Goal: Task Accomplishment & Management: Use online tool/utility

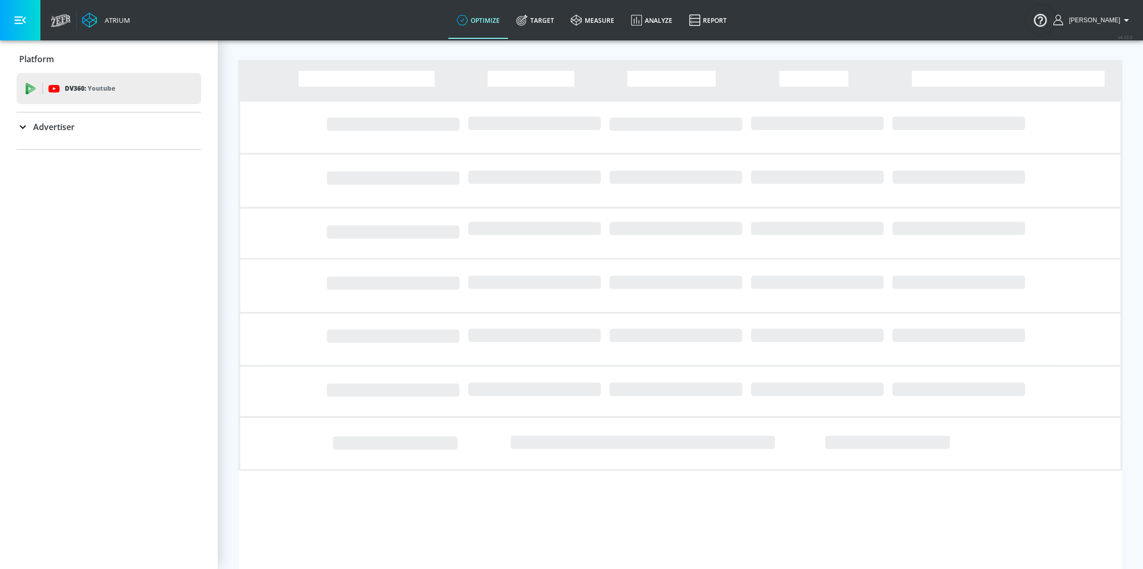
click at [56, 126] on p "Advertiser" at bounding box center [53, 126] width 41 height 11
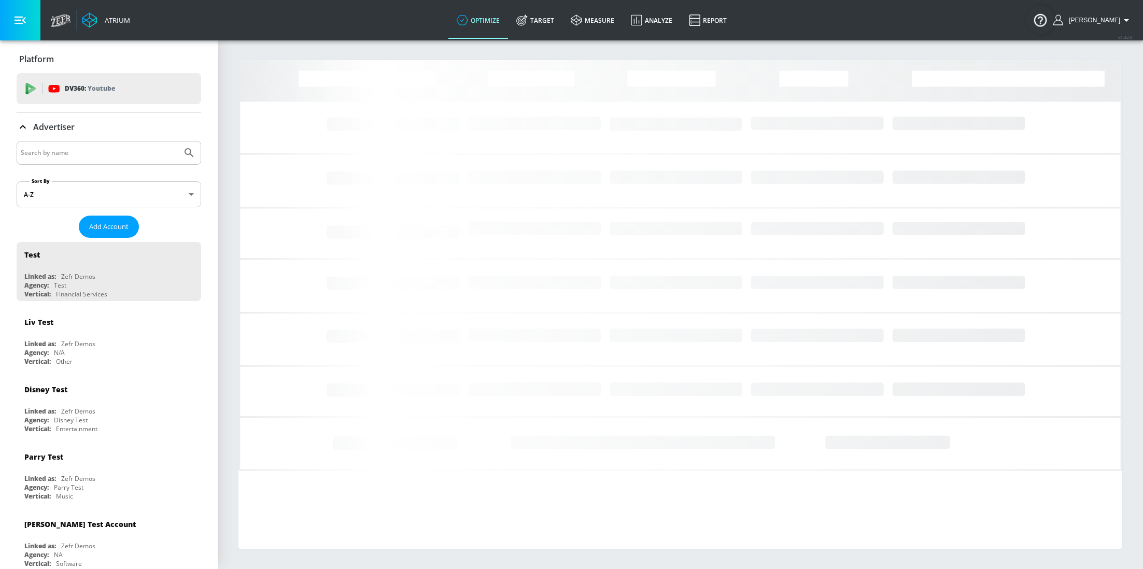
click at [82, 151] on input "Search by name" at bounding box center [99, 152] width 157 height 13
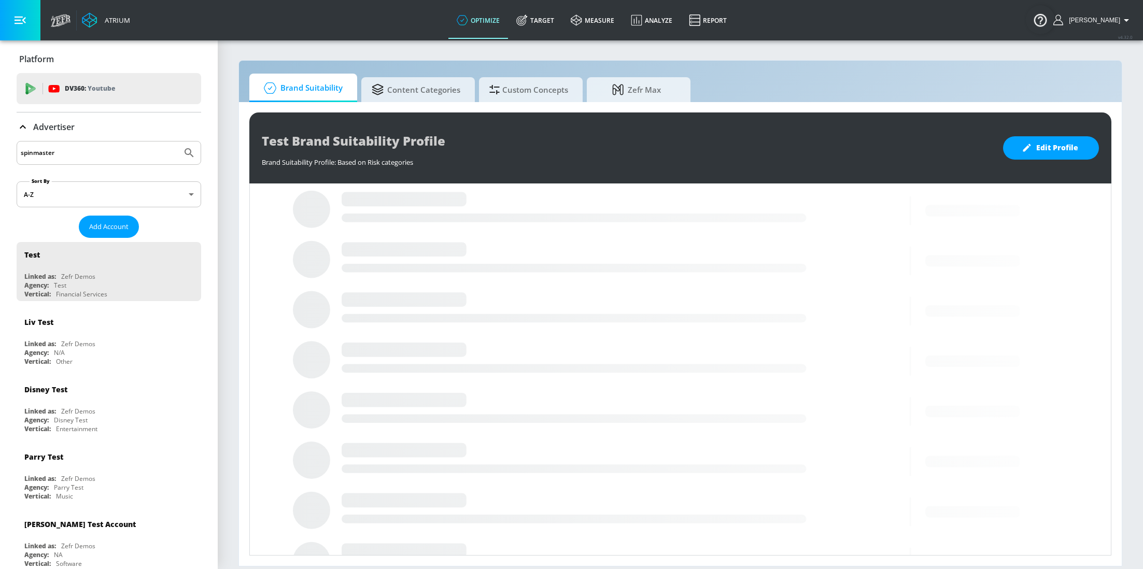
type input "spinmaster"
click at [178, 142] on button "Submit Search" at bounding box center [189, 153] width 23 height 23
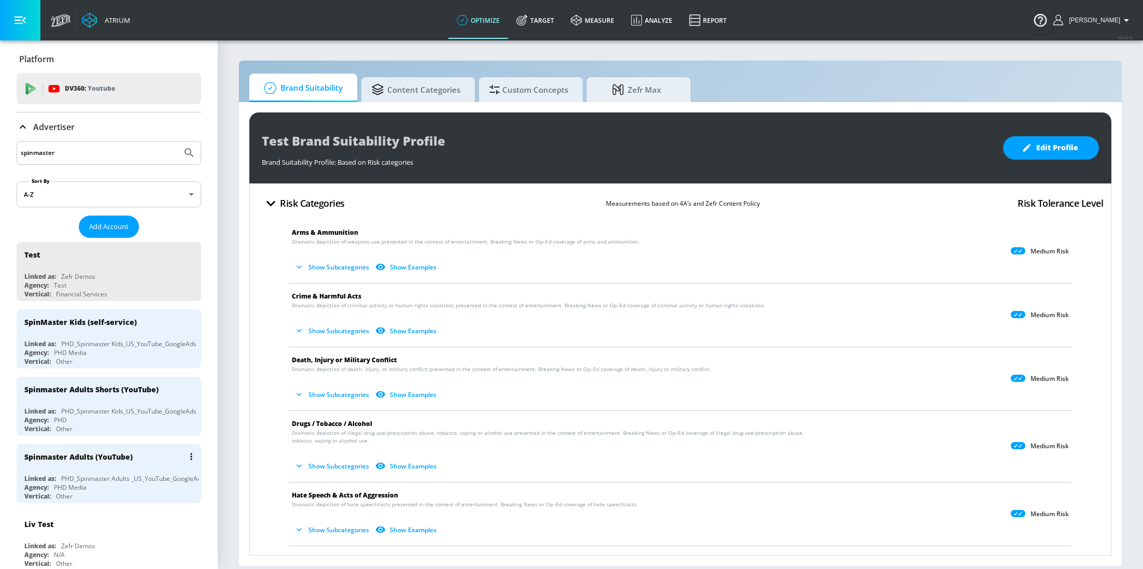
click at [87, 448] on div "Spinmaster Adults (YouTube)" at bounding box center [111, 456] width 174 height 25
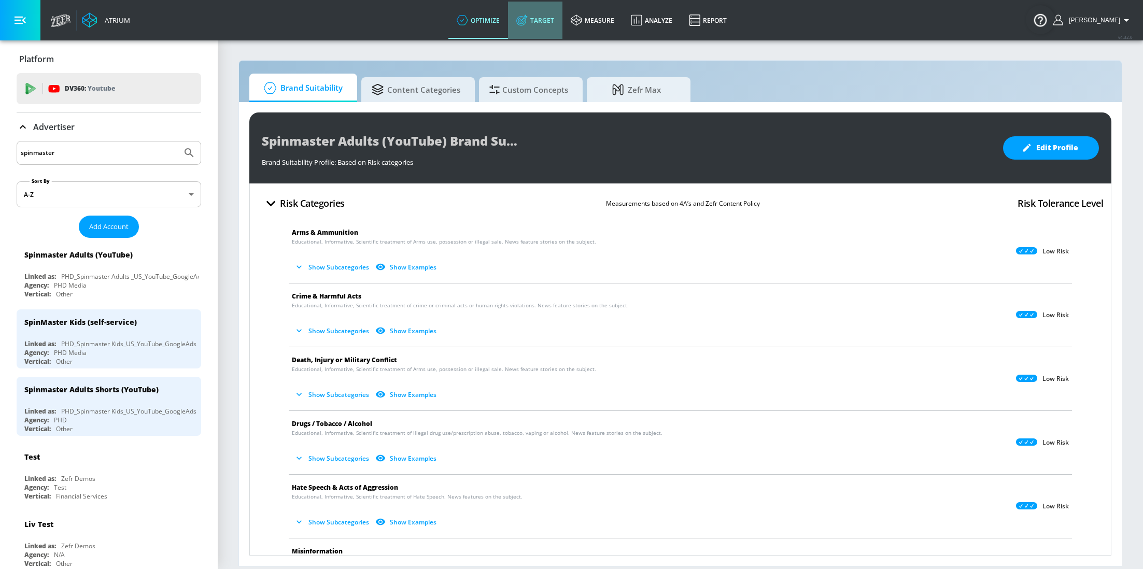
click at [551, 21] on link "Target" at bounding box center [535, 20] width 54 height 37
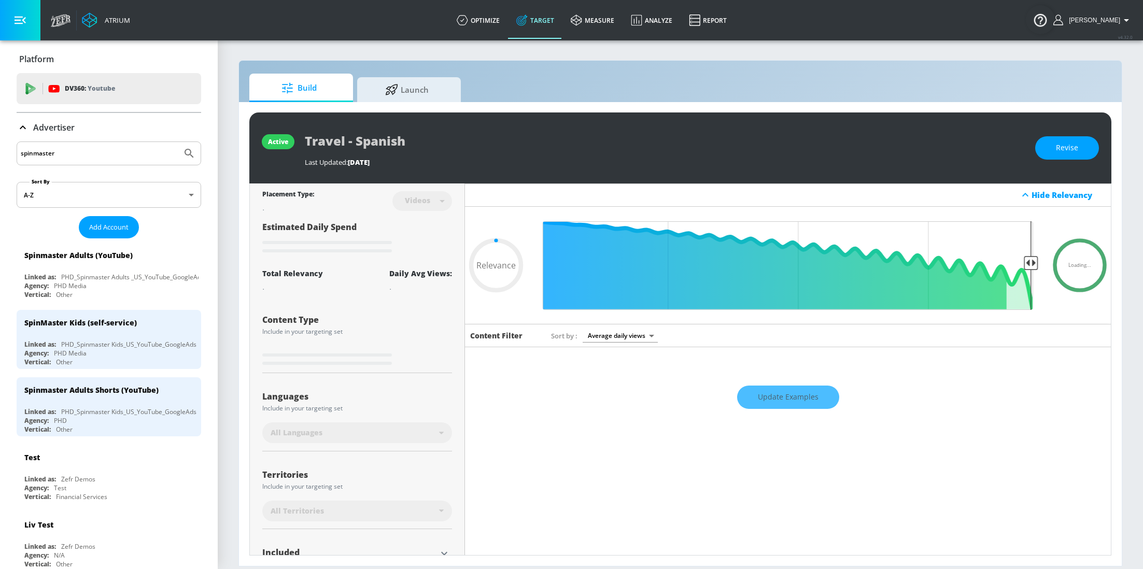
type input "0.05"
click at [429, 80] on span "Launch" at bounding box center [407, 88] width 79 height 25
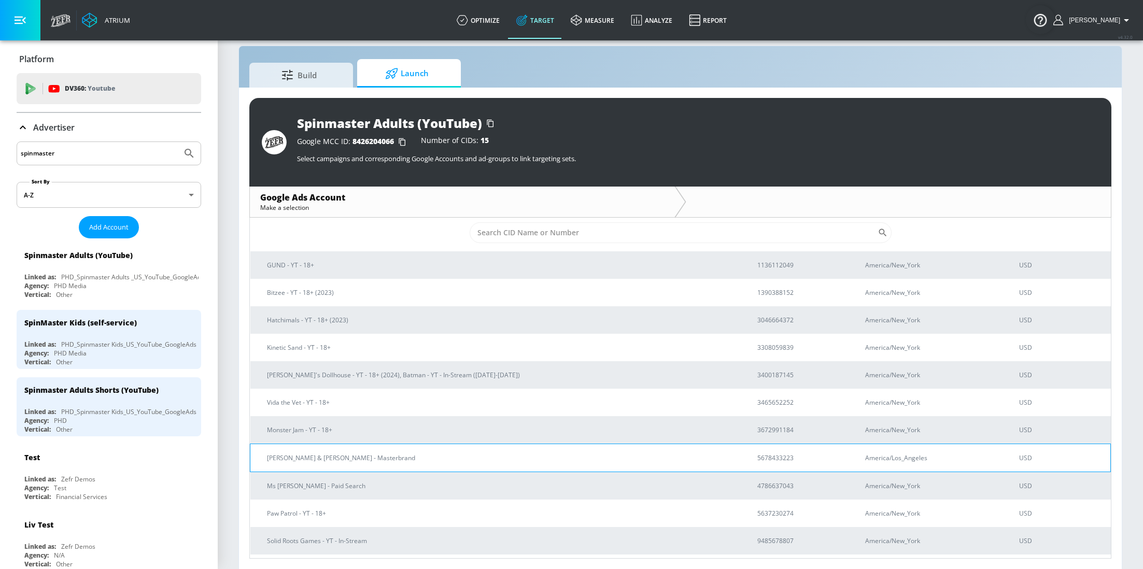
scroll to position [16, 0]
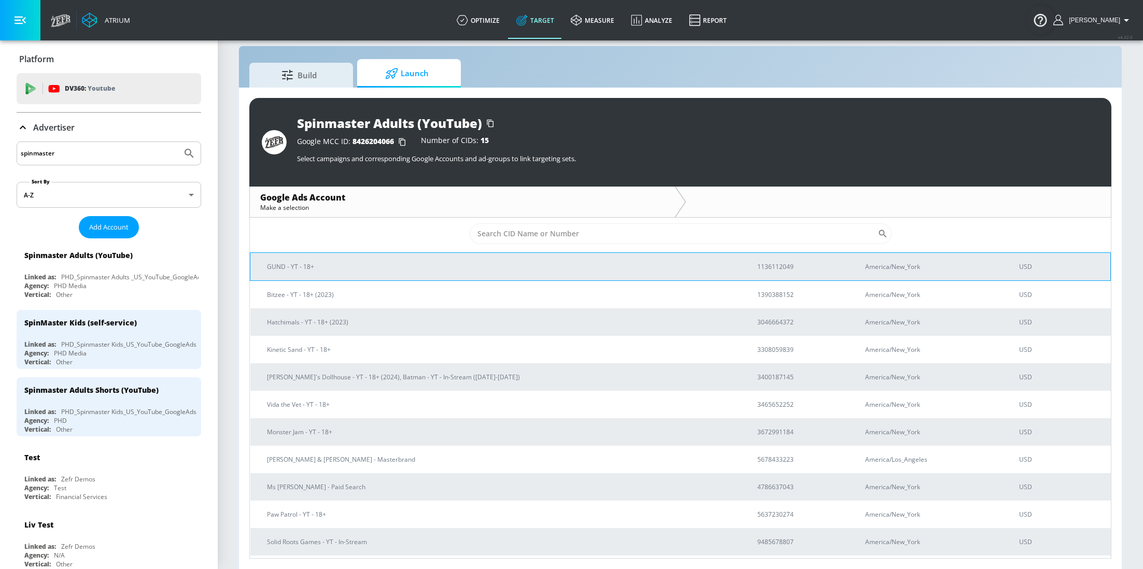
click at [386, 257] on td "GUND - YT - 18+" at bounding box center [495, 266] width 490 height 28
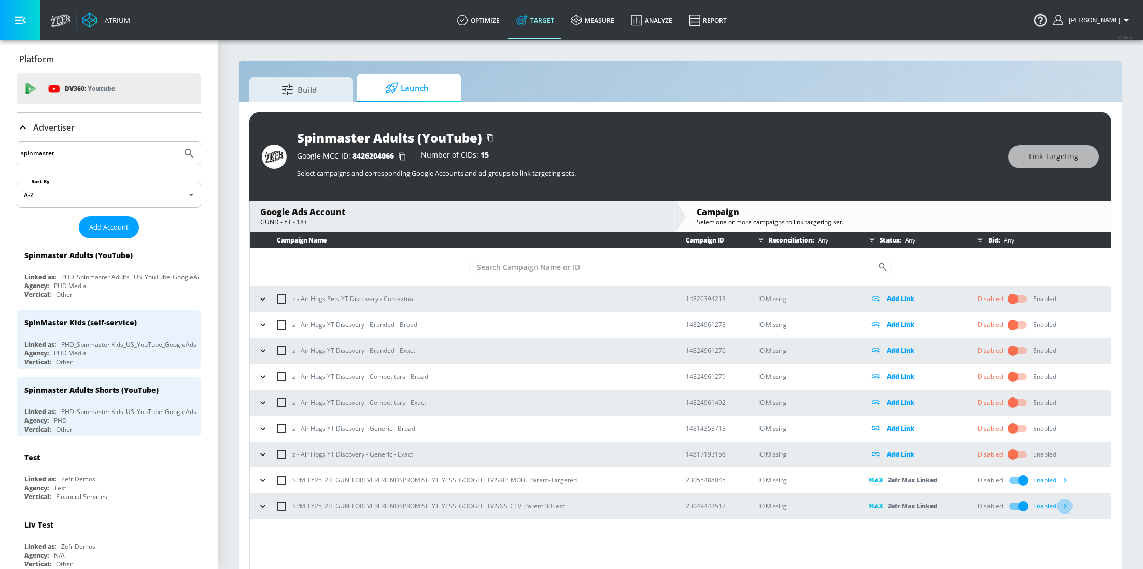
click at [1067, 506] on icon "button" at bounding box center [1065, 506] width 11 height 11
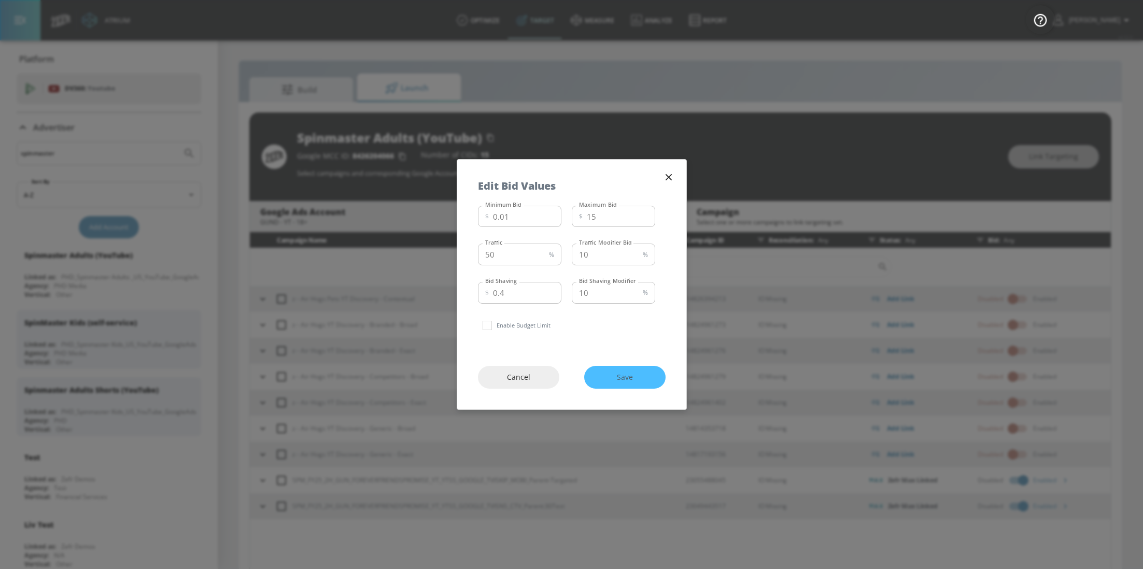
click at [667, 177] on icon "button" at bounding box center [668, 177] width 11 height 11
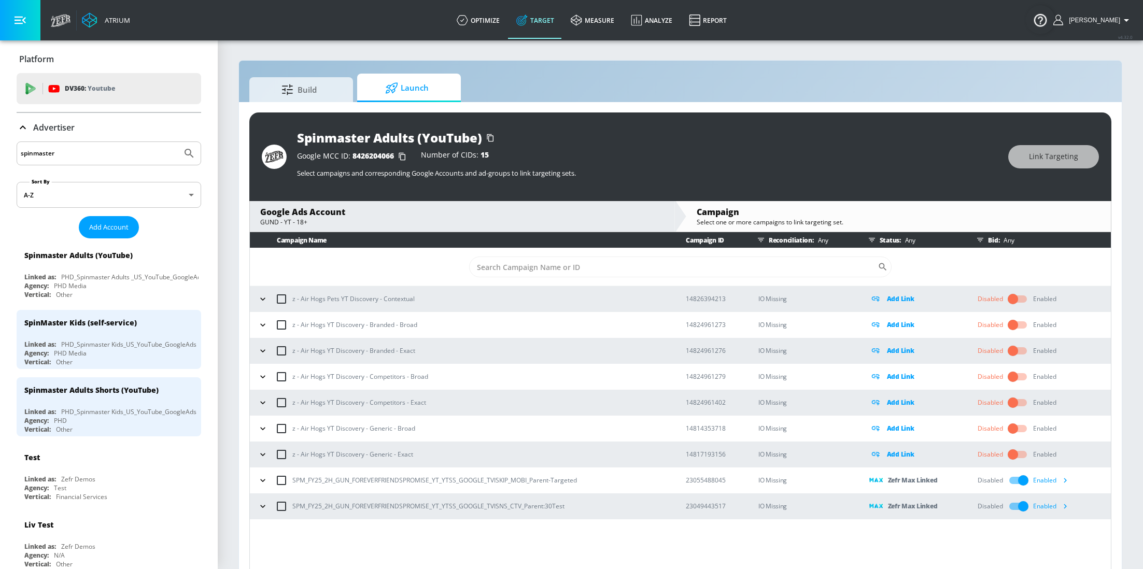
click at [1066, 480] on icon "button" at bounding box center [1065, 480] width 3 height 5
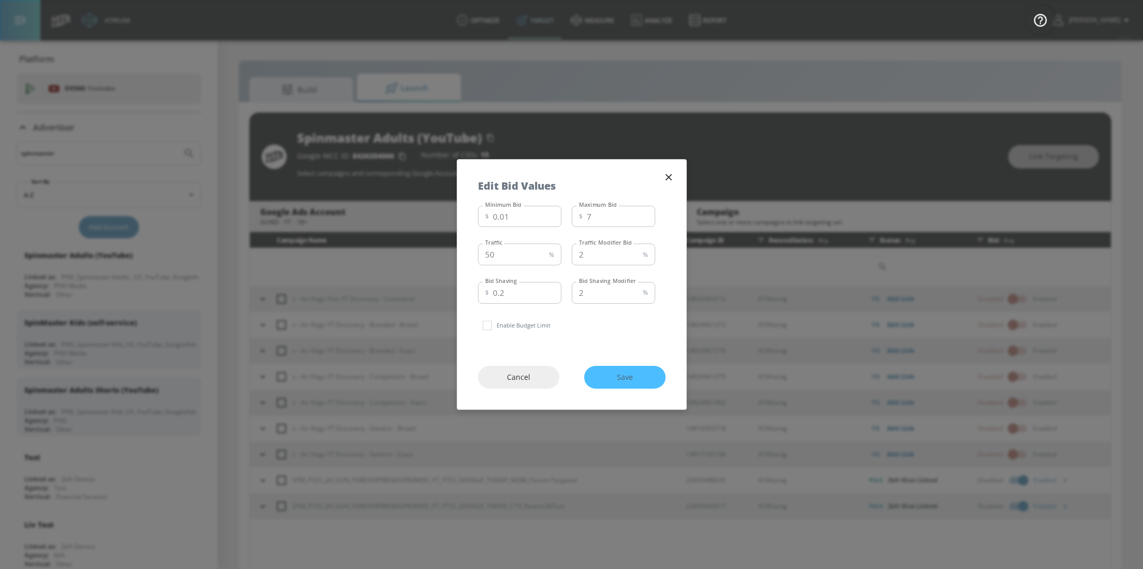
click at [670, 181] on icon "button" at bounding box center [668, 177] width 11 height 11
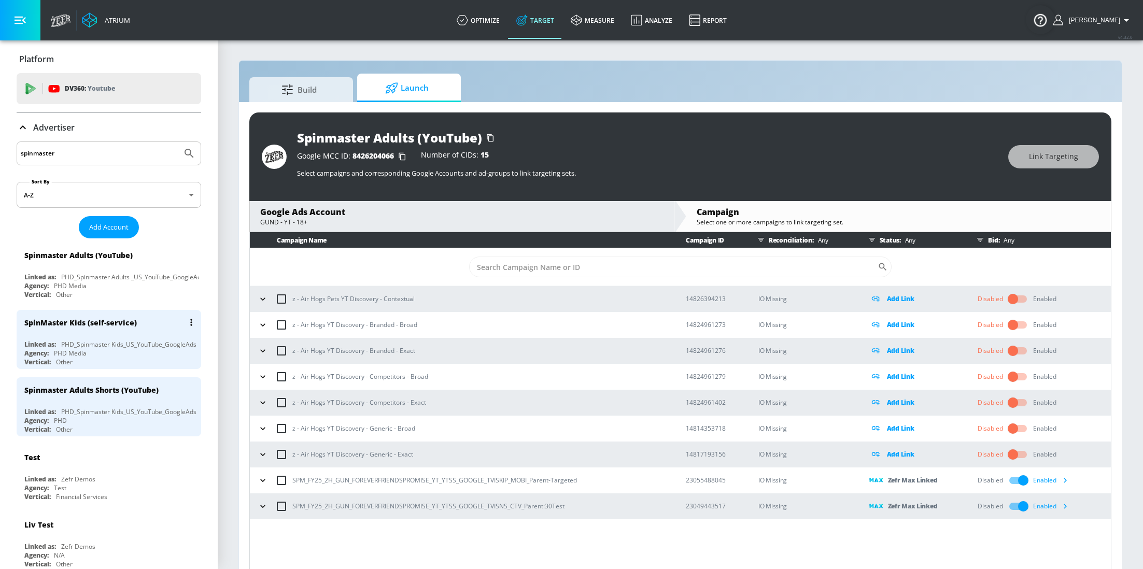
click at [109, 341] on div "PHD_Spinmaster Kids_US_YouTube_GoogleAds" at bounding box center [128, 344] width 135 height 9
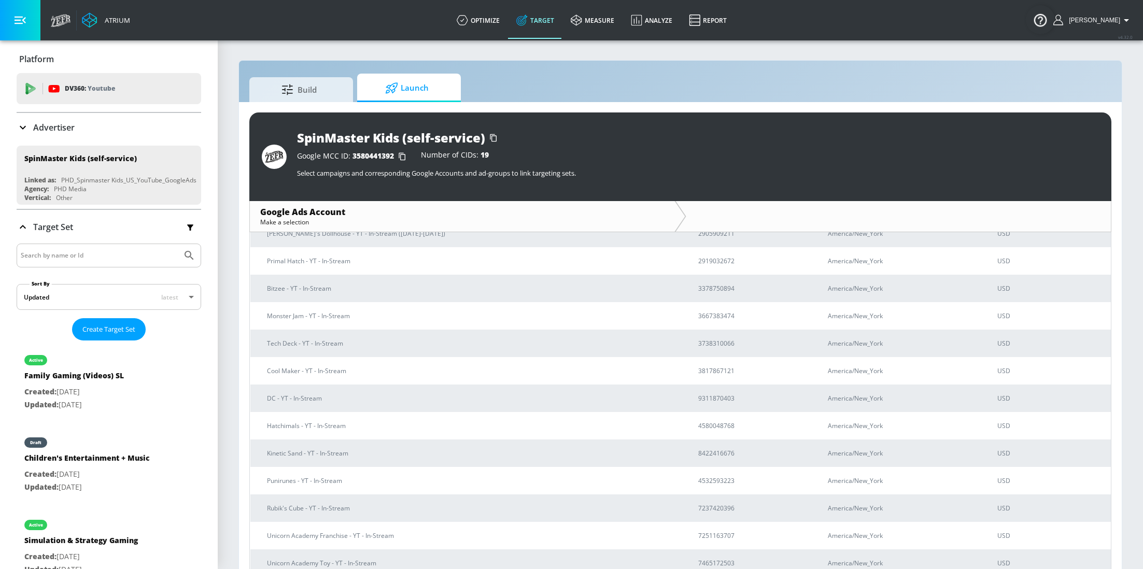
scroll to position [134, 0]
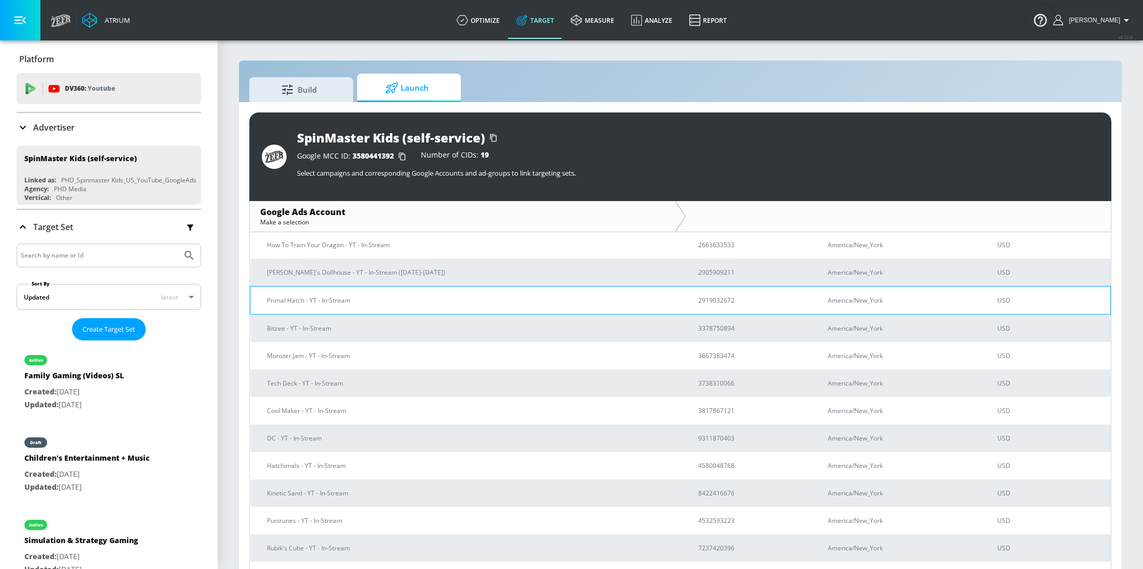
click at [397, 304] on p "Primal Hatch - YT - In-Stream" at bounding box center [470, 300] width 406 height 11
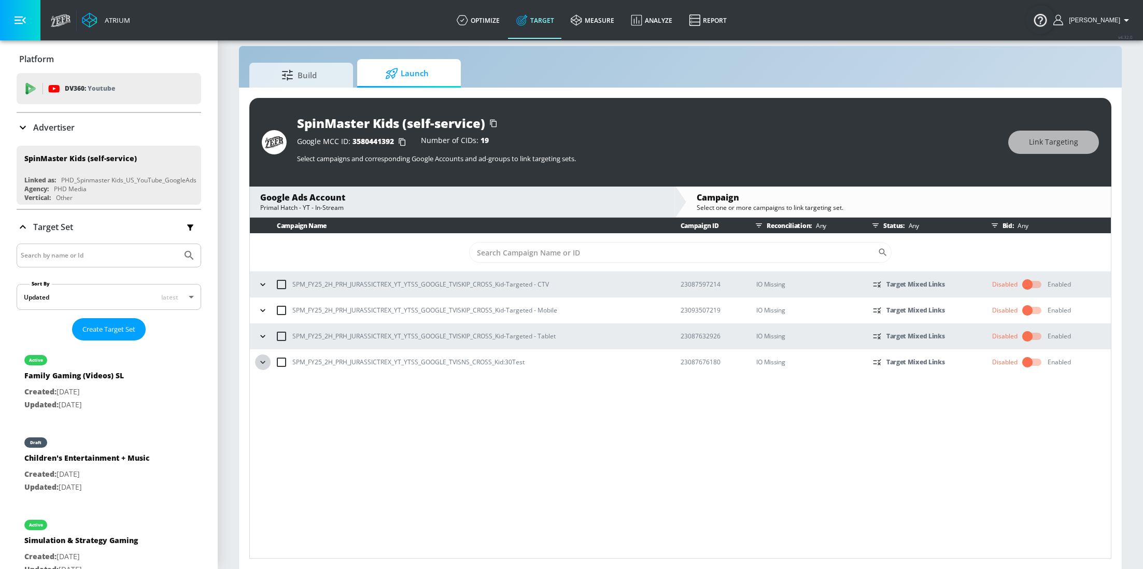
click at [263, 363] on icon "button" at bounding box center [263, 362] width 10 height 10
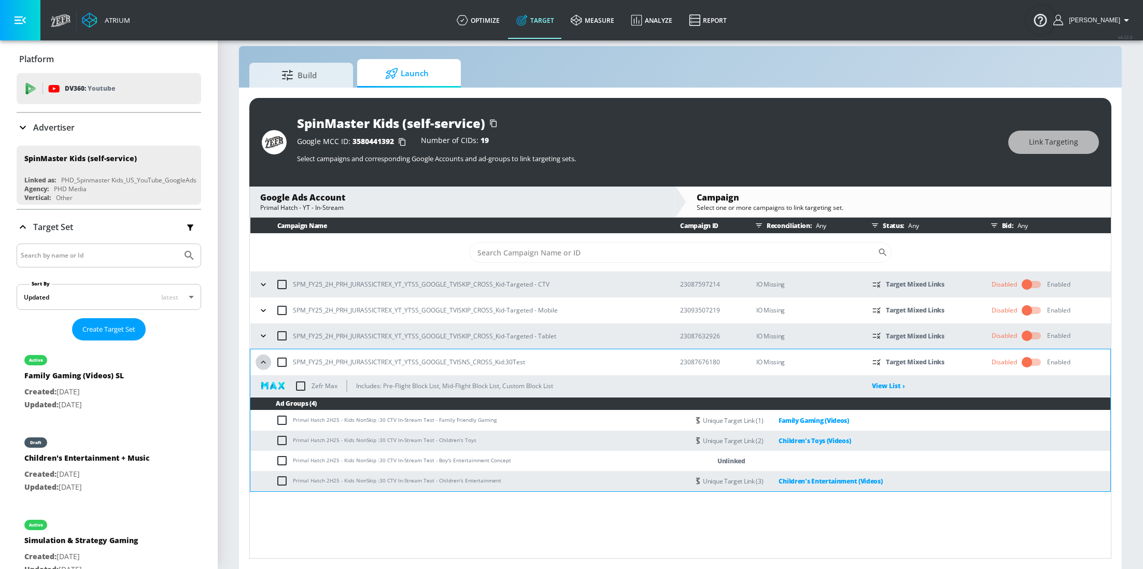
click at [263, 363] on icon "button" at bounding box center [263, 362] width 10 height 10
